Goal: Task Accomplishment & Management: Manage account settings

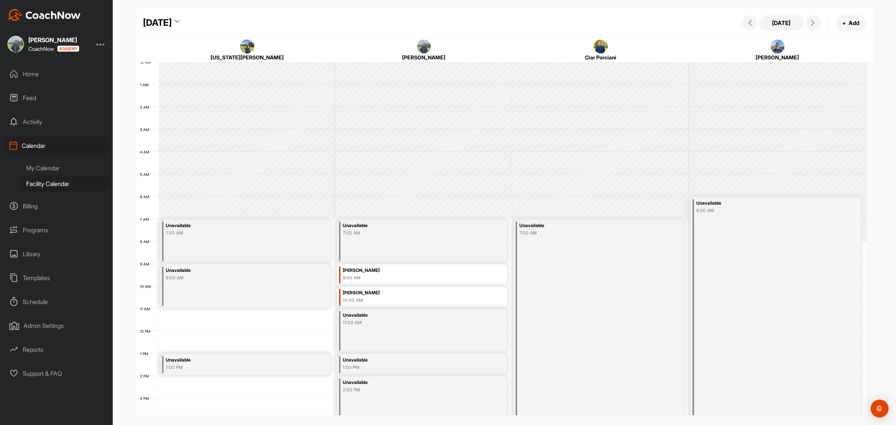
scroll to position [129, 0]
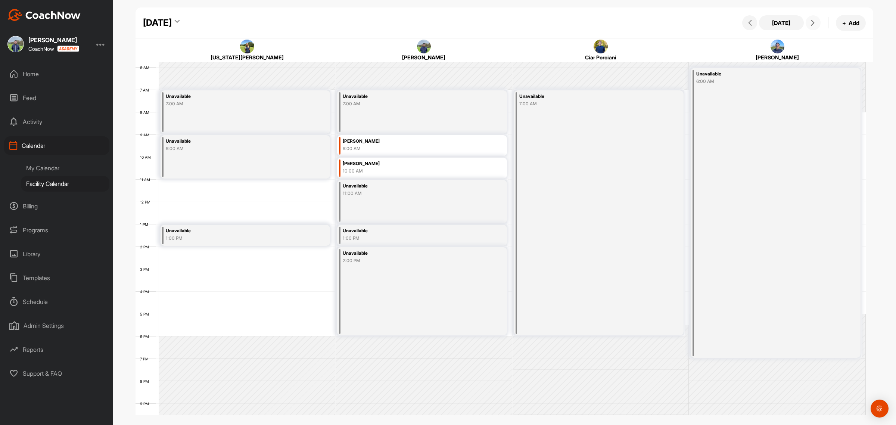
click at [810, 21] on icon at bounding box center [812, 23] width 6 height 6
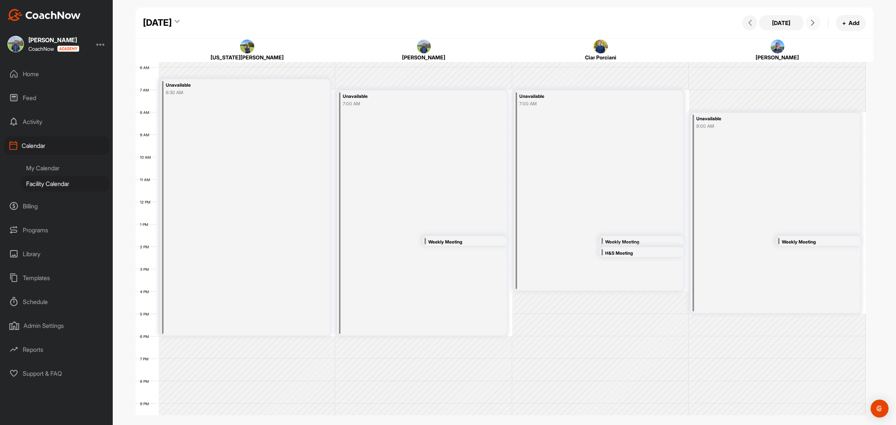
click at [810, 21] on icon at bounding box center [812, 23] width 6 height 6
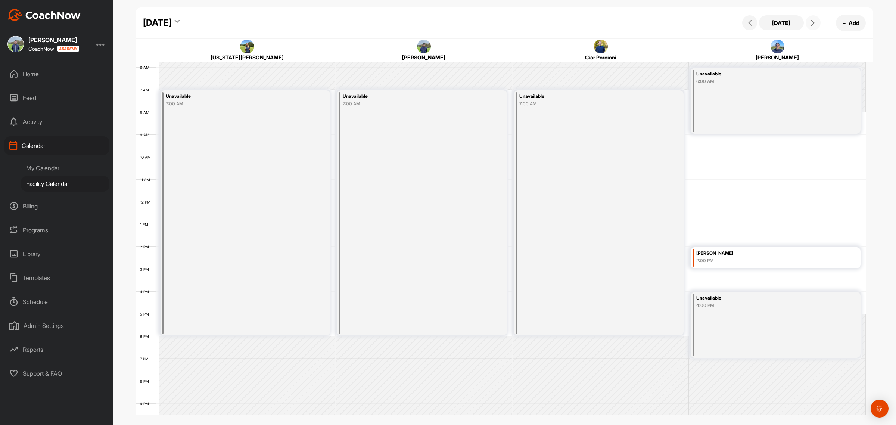
click at [721, 256] on div "[PERSON_NAME]" at bounding box center [762, 253] width 133 height 9
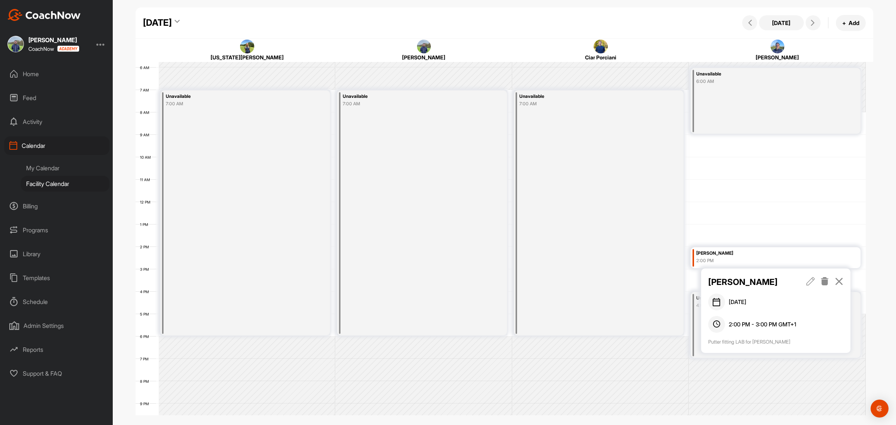
click at [823, 280] on icon at bounding box center [824, 281] width 9 height 8
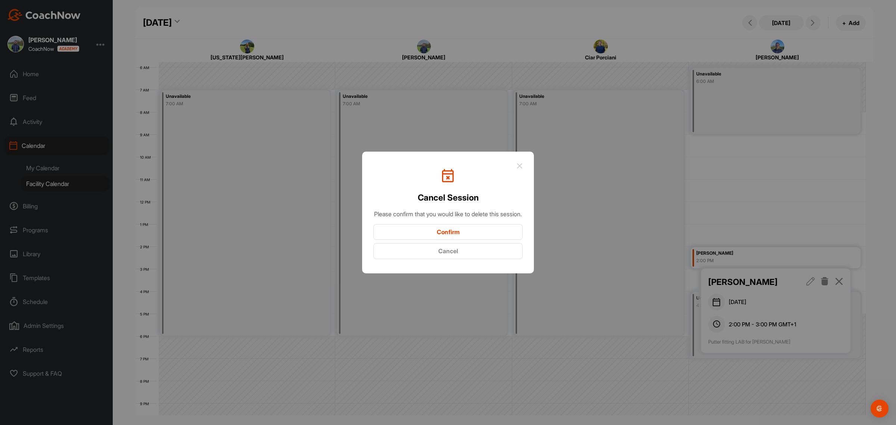
click at [455, 232] on button "Confirm" at bounding box center [447, 232] width 149 height 16
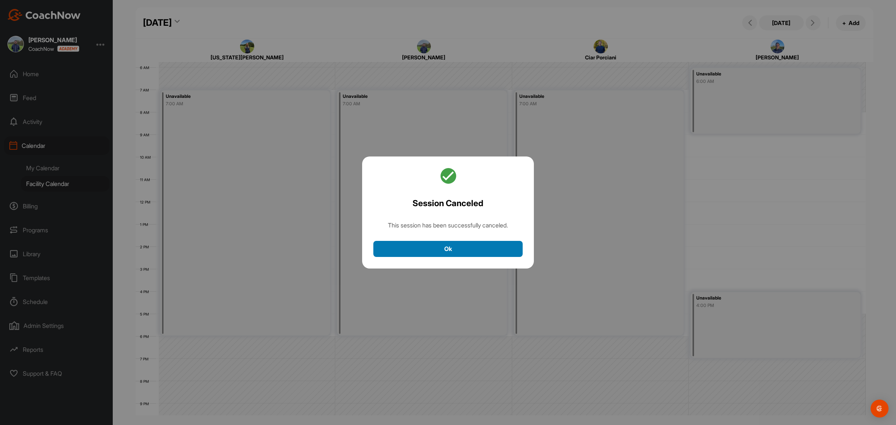
click at [457, 246] on button "Ok" at bounding box center [447, 249] width 149 height 16
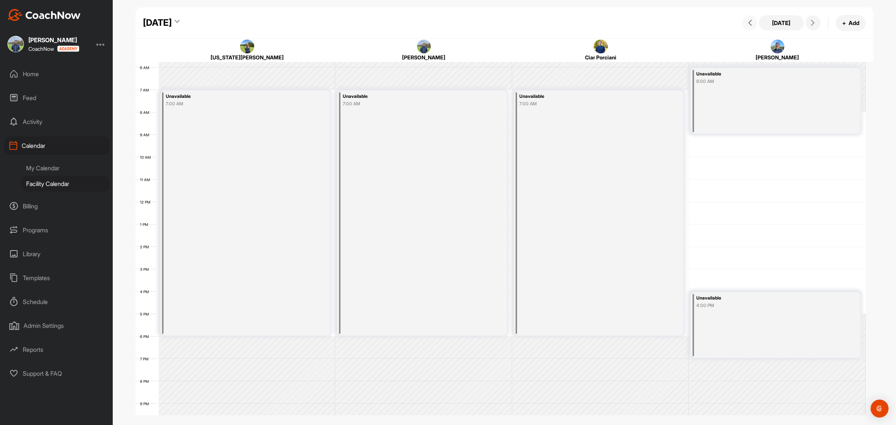
click at [750, 22] on icon at bounding box center [750, 23] width 6 height 6
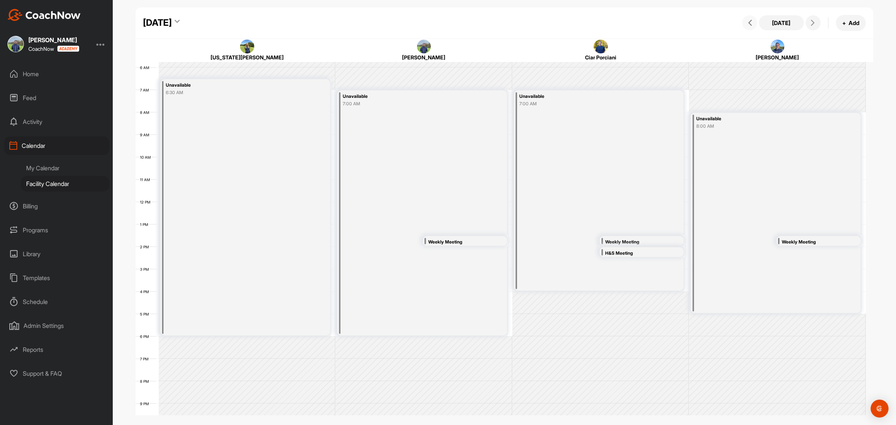
click at [749, 22] on icon at bounding box center [750, 23] width 6 height 6
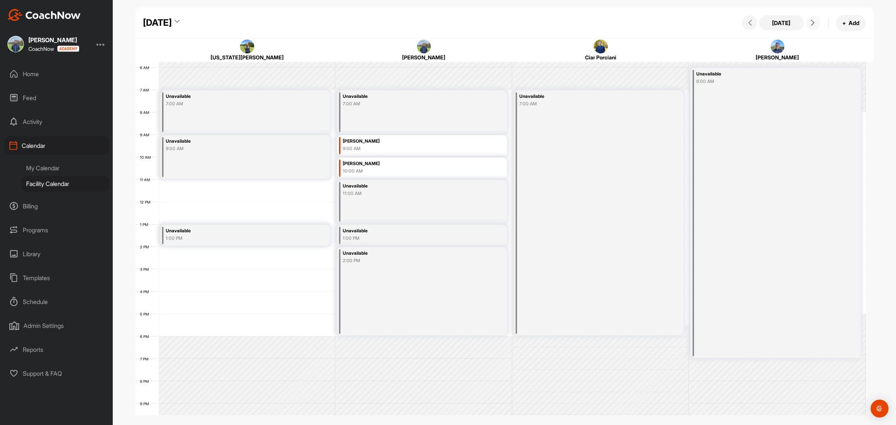
click at [812, 21] on icon at bounding box center [812, 23] width 6 height 6
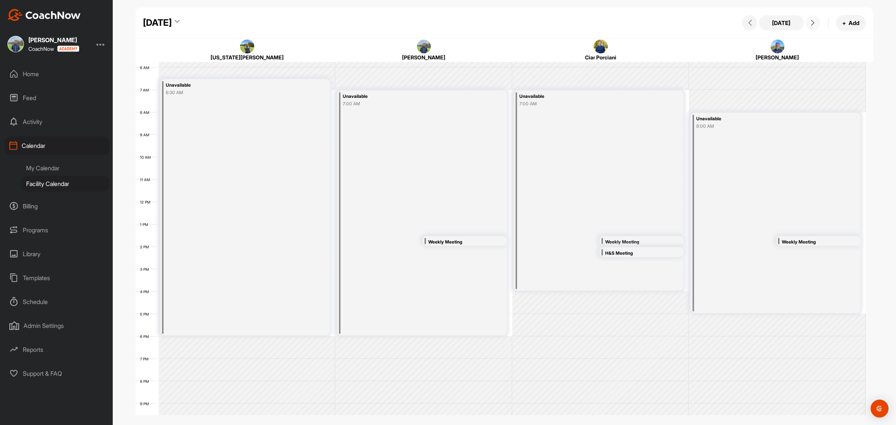
click at [811, 21] on icon at bounding box center [812, 23] width 6 height 6
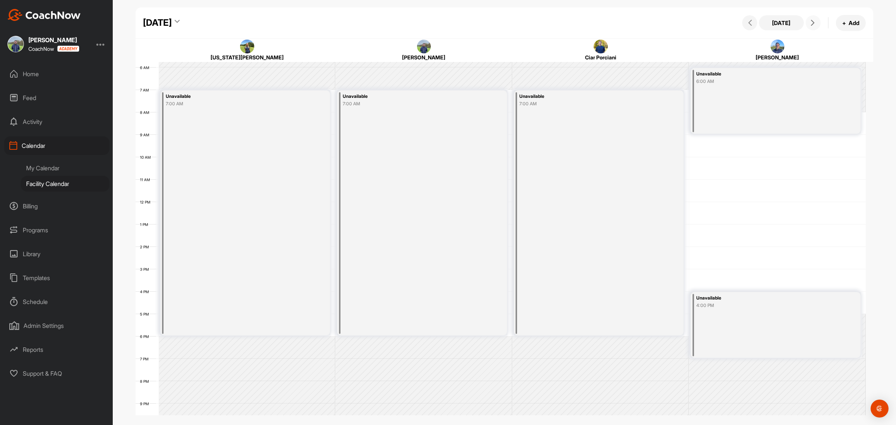
click at [812, 21] on icon at bounding box center [812, 23] width 6 height 6
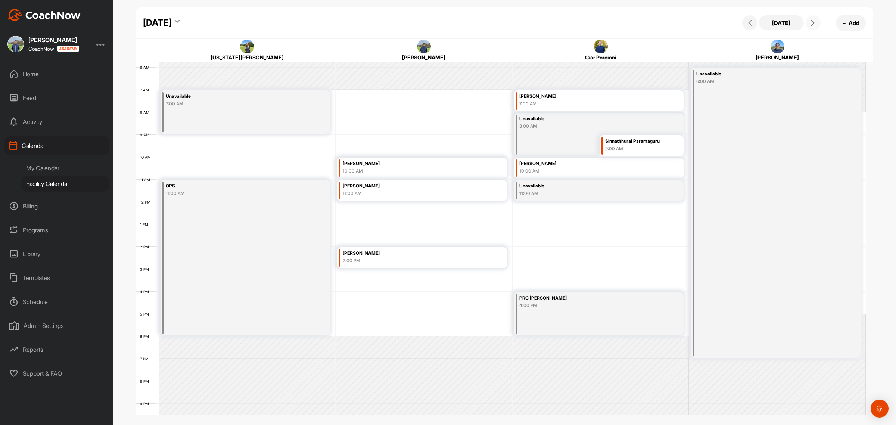
click at [407, 162] on div "[PERSON_NAME]" at bounding box center [409, 163] width 133 height 9
click at [403, 166] on div "[PERSON_NAME]" at bounding box center [409, 163] width 133 height 9
click at [369, 45] on div "[PERSON_NAME]" at bounding box center [424, 51] width 174 height 22
click at [487, 188] on icon at bounding box center [485, 191] width 9 height 8
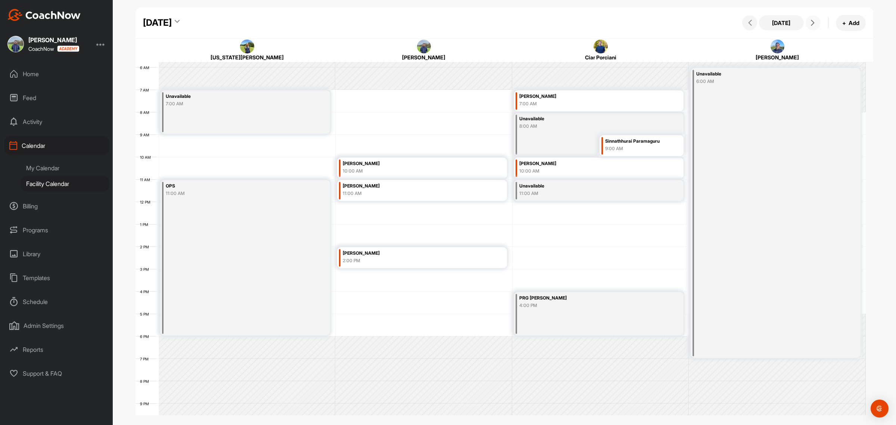
click at [809, 24] on icon at bounding box center [812, 23] width 6 height 6
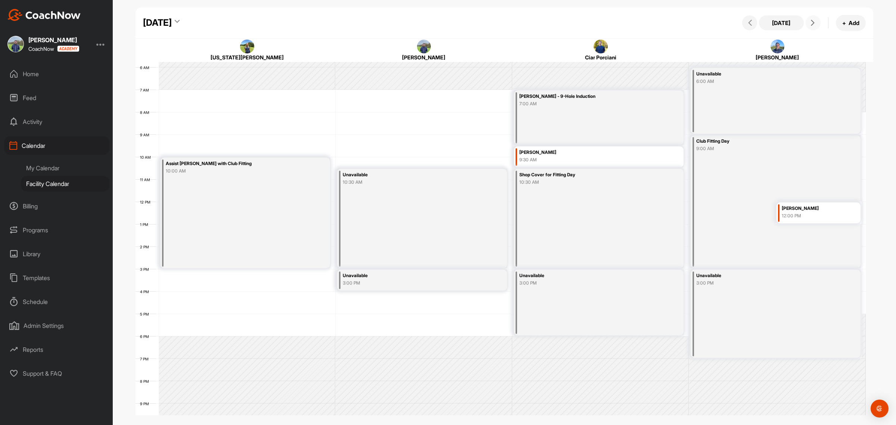
click at [812, 22] on icon at bounding box center [812, 23] width 6 height 6
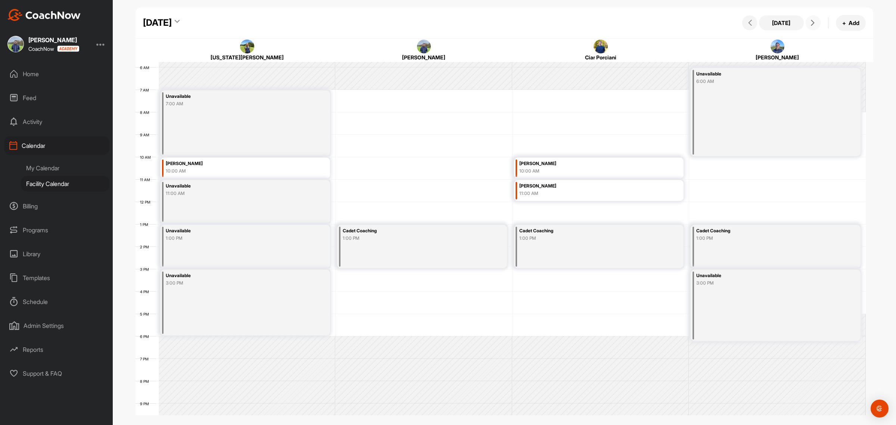
click at [811, 21] on icon at bounding box center [812, 23] width 6 height 6
